Goal: Task Accomplishment & Management: Manage account settings

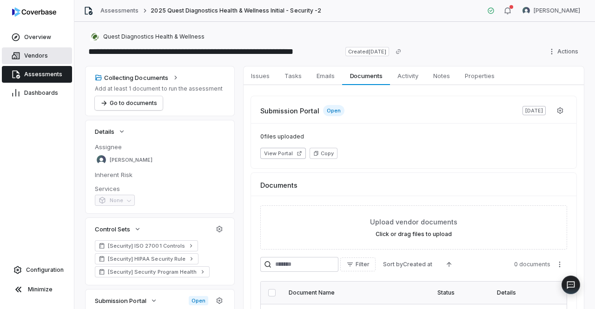
click at [36, 63] on link "Vendors" at bounding box center [37, 55] width 70 height 17
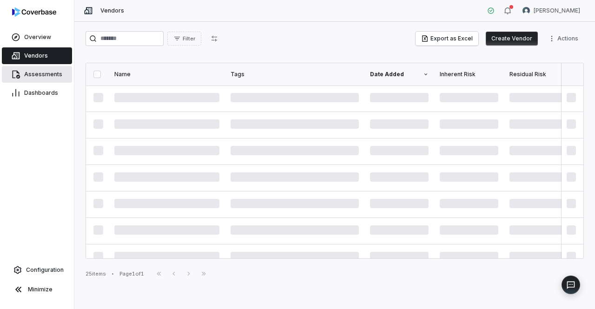
click at [41, 73] on span "Assessments" at bounding box center [43, 74] width 38 height 7
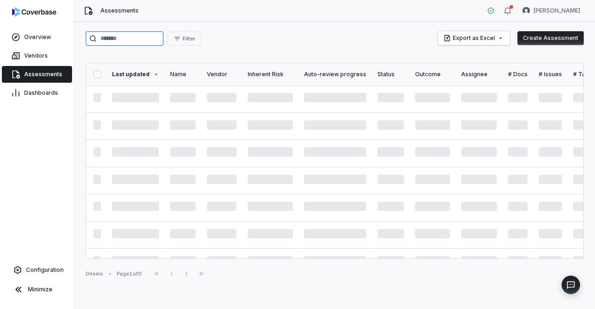
click at [153, 42] on input "search" at bounding box center [125, 38] width 78 height 15
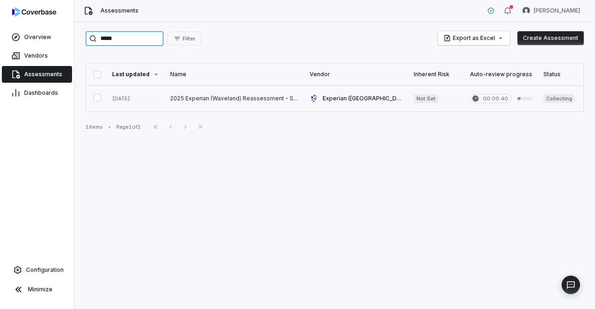
type input "*****"
click at [247, 99] on link at bounding box center [235, 99] width 140 height 26
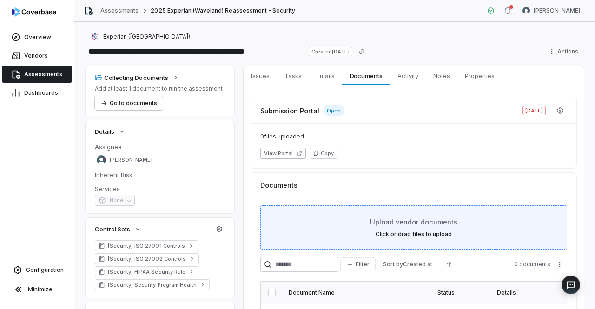
click at [405, 224] on span "Upload vendor documents" at bounding box center [413, 222] width 87 height 10
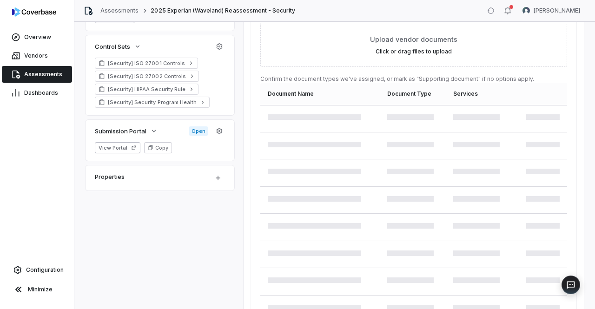
scroll to position [186, 0]
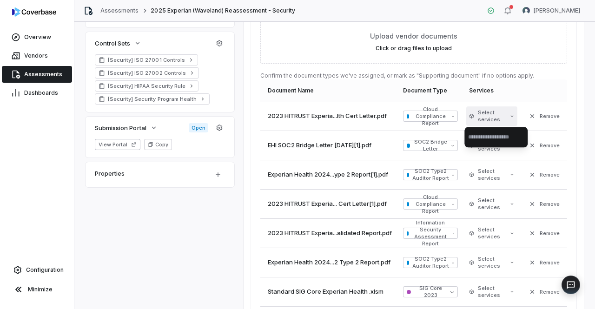
click at [507, 114] on html "**********" at bounding box center [297, 154] width 595 height 309
click at [545, 54] on html "**********" at bounding box center [297, 154] width 595 height 309
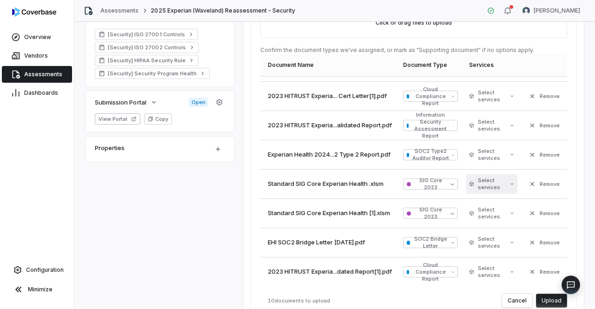
scroll to position [233, 0]
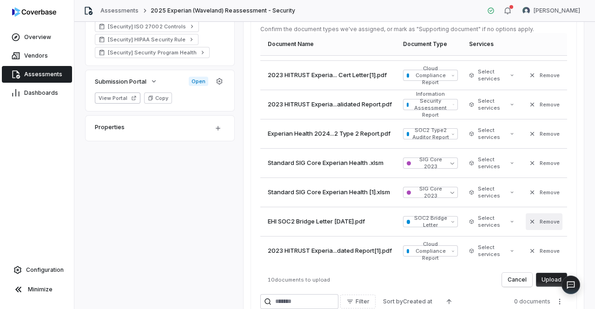
click at [529, 219] on icon "button" at bounding box center [532, 221] width 7 height 7
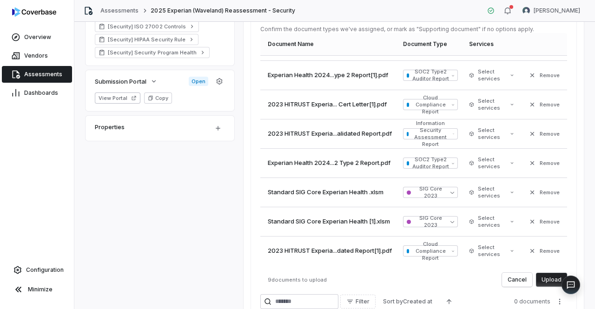
scroll to position [0, 0]
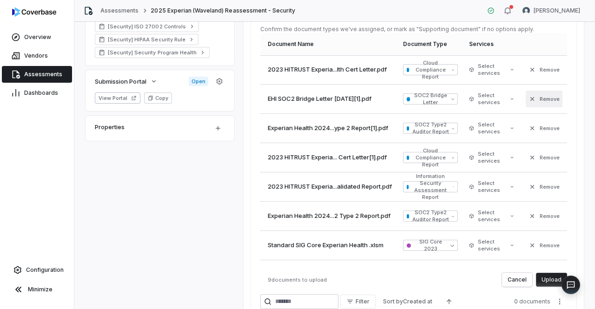
click at [542, 102] on button "Remove" at bounding box center [544, 99] width 37 height 17
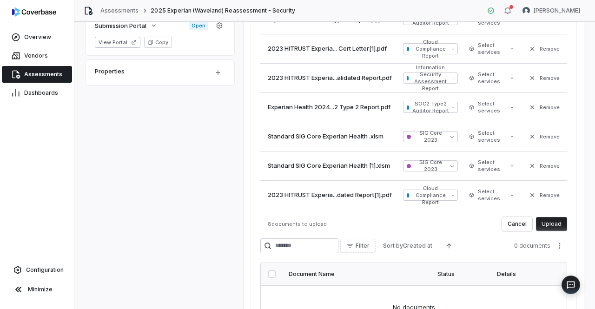
scroll to position [326, 0]
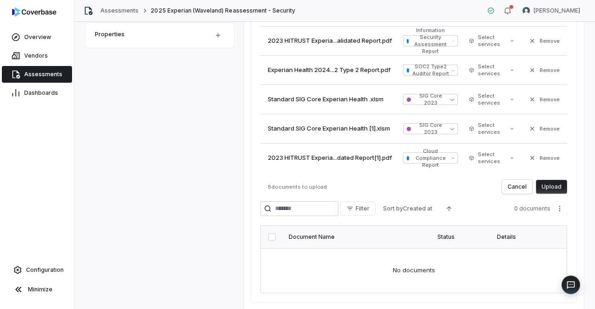
click at [559, 186] on button "Upload" at bounding box center [551, 187] width 31 height 14
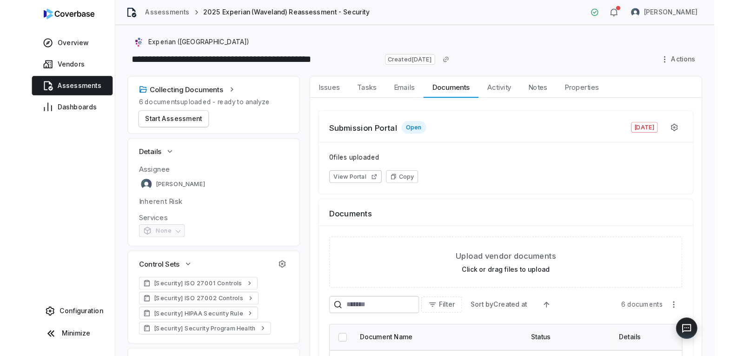
scroll to position [0, 0]
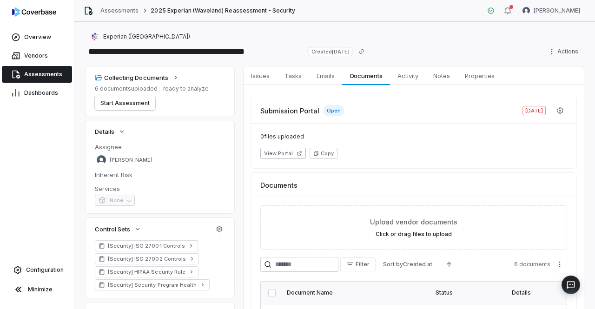
click at [52, 73] on span "Assessments" at bounding box center [43, 74] width 38 height 7
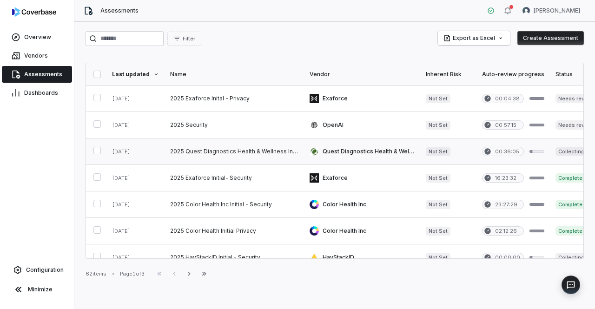
click at [227, 146] on link at bounding box center [235, 152] width 140 height 26
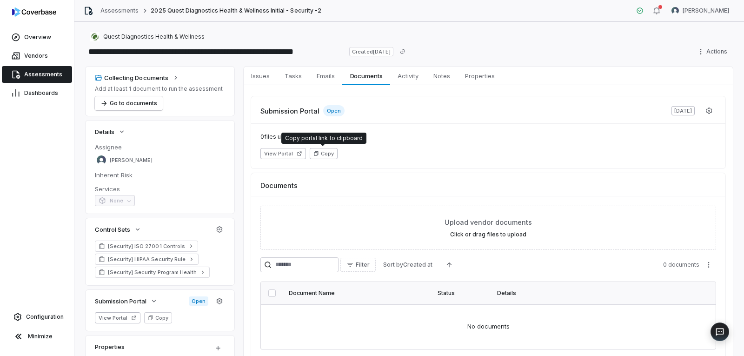
click at [324, 158] on button "Copy" at bounding box center [324, 153] width 28 height 11
click at [287, 153] on button "View Portal" at bounding box center [283, 153] width 46 height 11
